Goal: Information Seeking & Learning: Learn about a topic

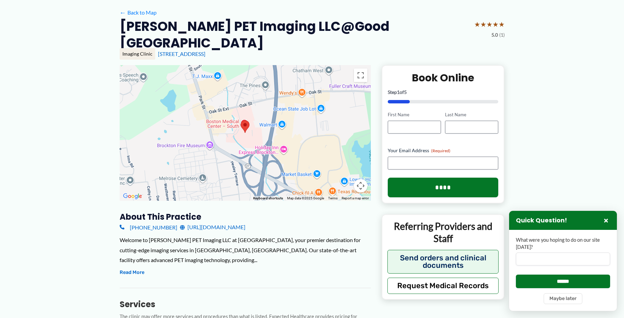
scroll to position [34, 0]
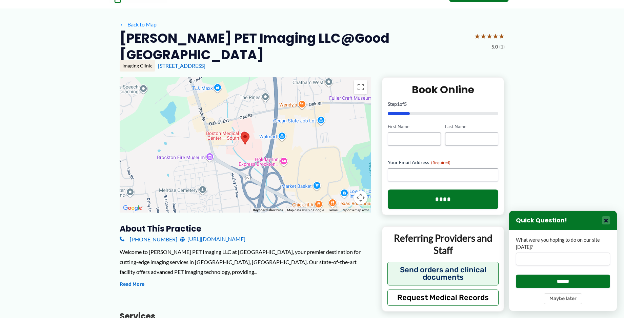
click at [608, 218] on button "×" at bounding box center [606, 220] width 8 height 8
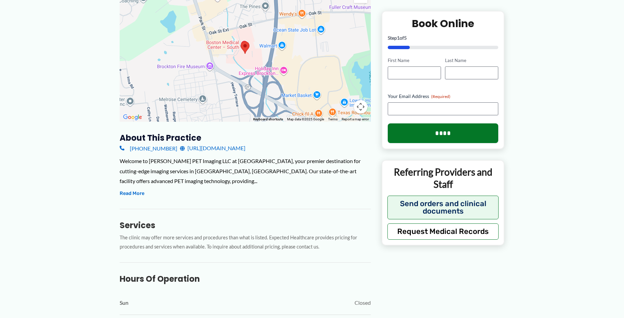
scroll to position [136, 0]
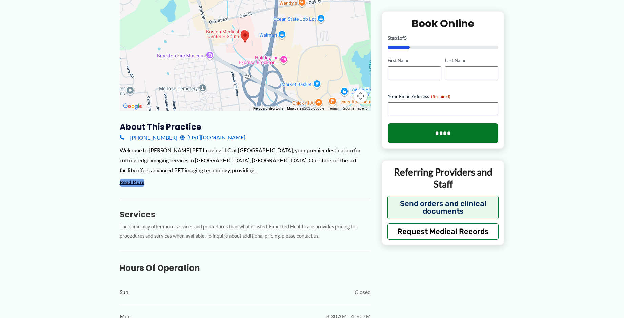
click at [138, 179] on button "Read More" at bounding box center [132, 183] width 25 height 8
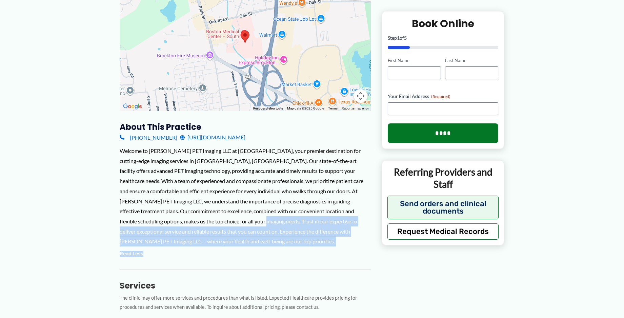
drag, startPoint x: 201, startPoint y: 221, endPoint x: 272, endPoint y: 250, distance: 75.9
click at [272, 250] on div "Welcome to Steward PET Imaging LLC at Good Samaritan Medical Center, your premi…" at bounding box center [245, 202] width 251 height 113
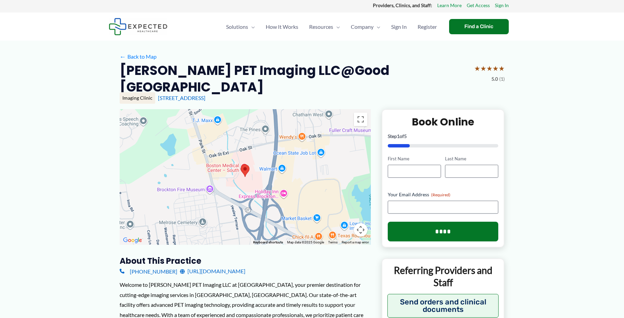
scroll to position [0, 0]
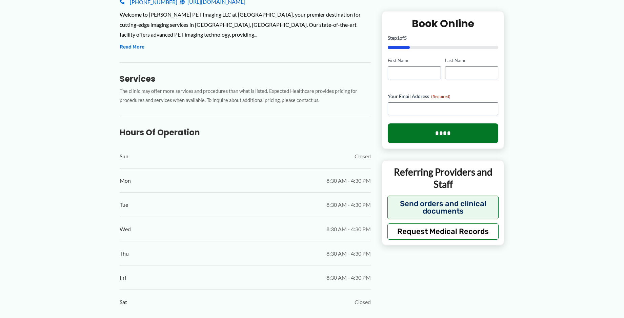
scroll to position [102, 0]
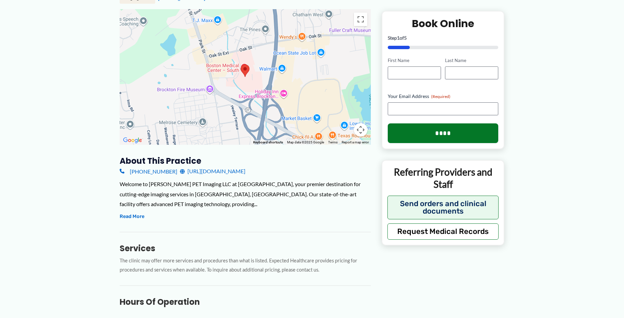
click at [205, 172] on link "http://stewardpet.org/" at bounding box center [212, 171] width 65 height 10
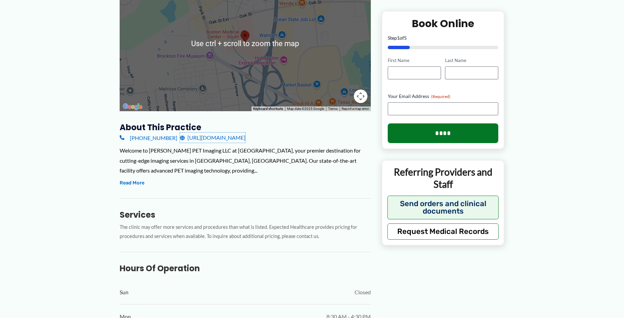
scroll to position [136, 0]
click at [136, 188] on div "About this practice (877) 877-8455 http://stewardpet.org/ Welcome to Steward PE…" at bounding box center [245, 286] width 251 height 328
click at [136, 186] on button "Read More" at bounding box center [132, 183] width 25 height 8
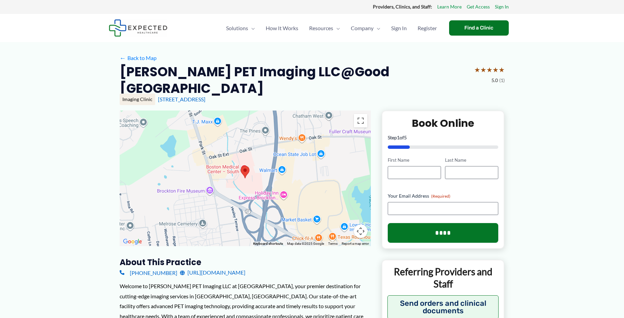
scroll to position [0, 0]
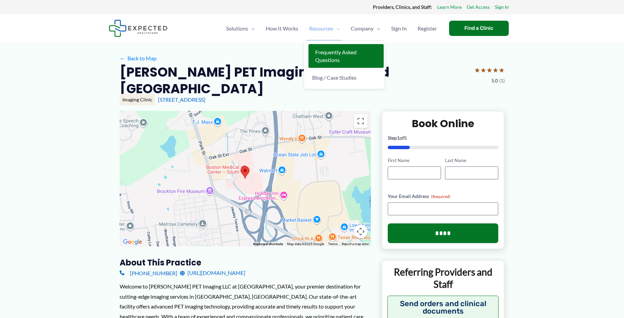
click at [330, 52] on span "Frequently Asked Questions" at bounding box center [335, 56] width 41 height 14
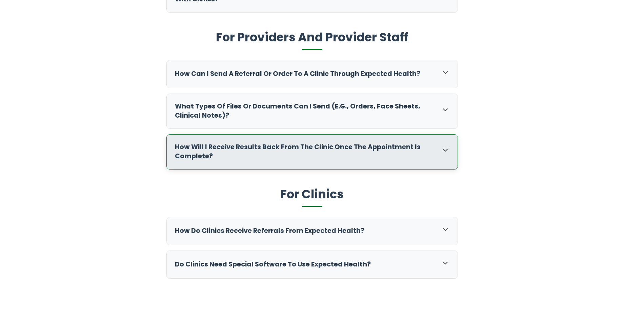
scroll to position [373, 0]
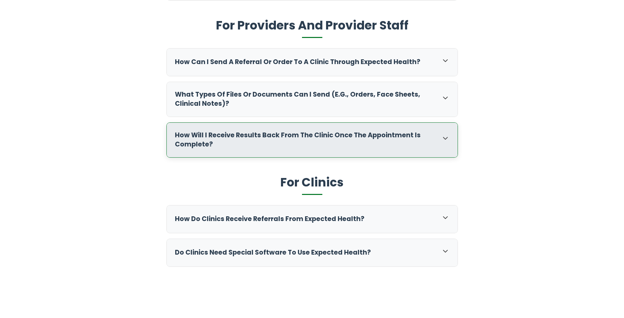
click at [249, 146] on h3 "How will I receive results back from the clinic once the appointment is complet…" at bounding box center [305, 140] width 260 height 18
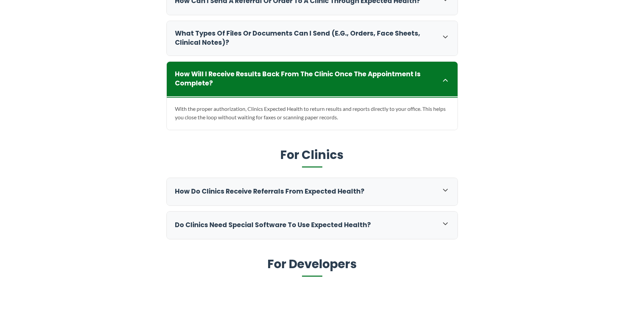
scroll to position [441, 0]
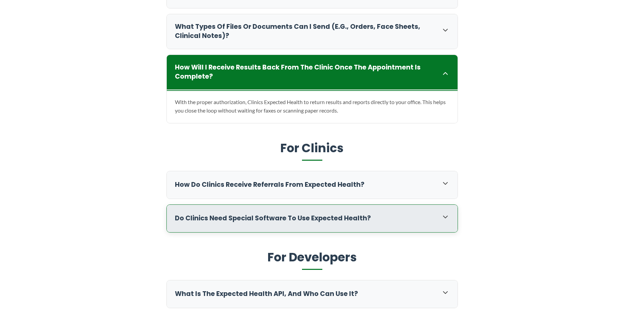
click at [449, 215] on icon at bounding box center [446, 217] width 8 height 8
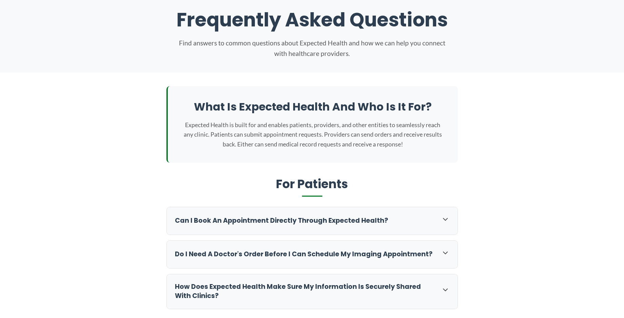
scroll to position [0, 0]
